Goal: Task Accomplishment & Management: Complete application form

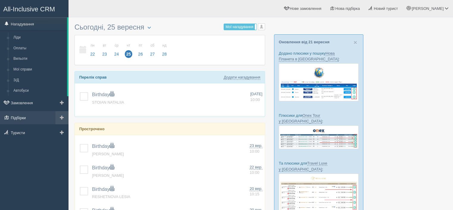
click at [28, 117] on link "Підбірки" at bounding box center [34, 117] width 69 height 13
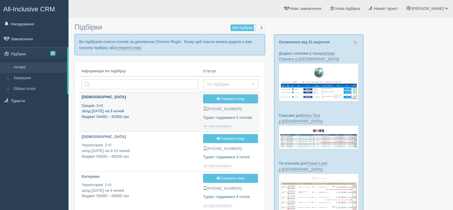
type input "[DATE] 12:15"
click at [131, 47] on link "створити нову" at bounding box center [128, 47] width 25 height 5
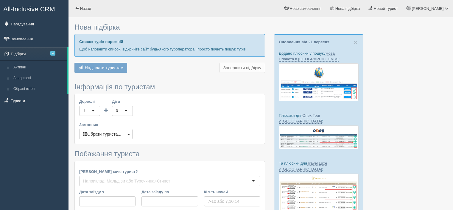
type input "6-7"
type input "97000"
type input "112600"
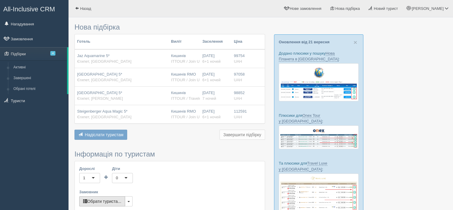
click at [107, 201] on button "Обрати туриста..." at bounding box center [102, 201] width 46 height 10
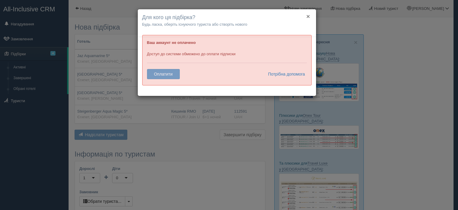
click at [308, 16] on button "×" at bounding box center [308, 16] width 4 height 6
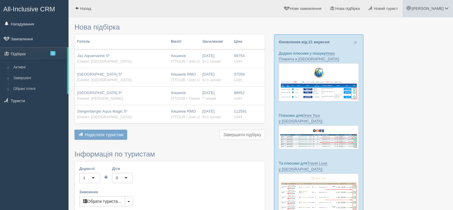
click at [437, 7] on span "[PERSON_NAME]" at bounding box center [428, 8] width 32 height 4
click at [406, 78] on link "Вихід" at bounding box center [420, 77] width 65 height 13
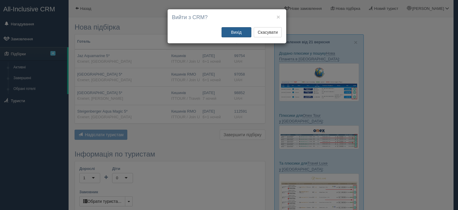
click at [241, 34] on button "Вихід" at bounding box center [236, 32] width 30 height 10
